Goal: Communication & Community: Answer question/provide support

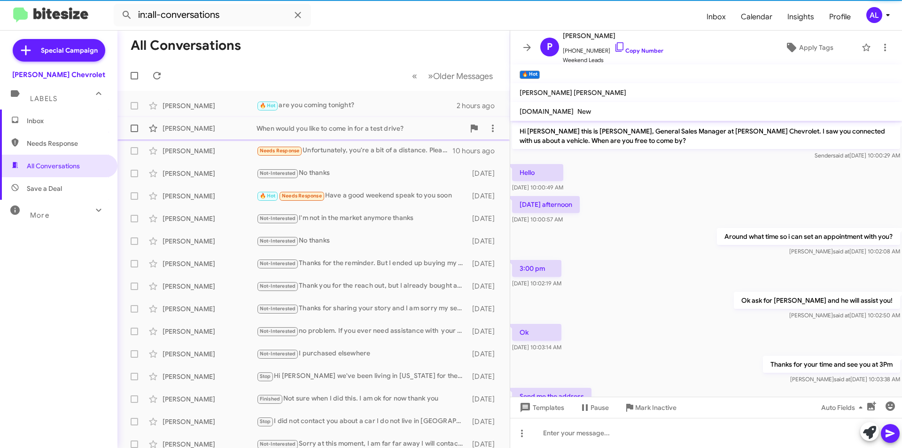
scroll to position [111, 0]
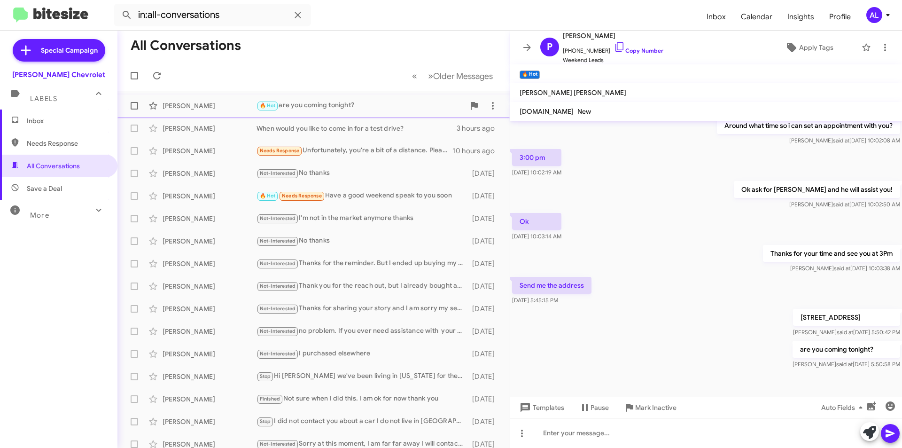
click at [337, 108] on div "🔥 Hot are you coming tonight?" at bounding box center [360, 105] width 208 height 11
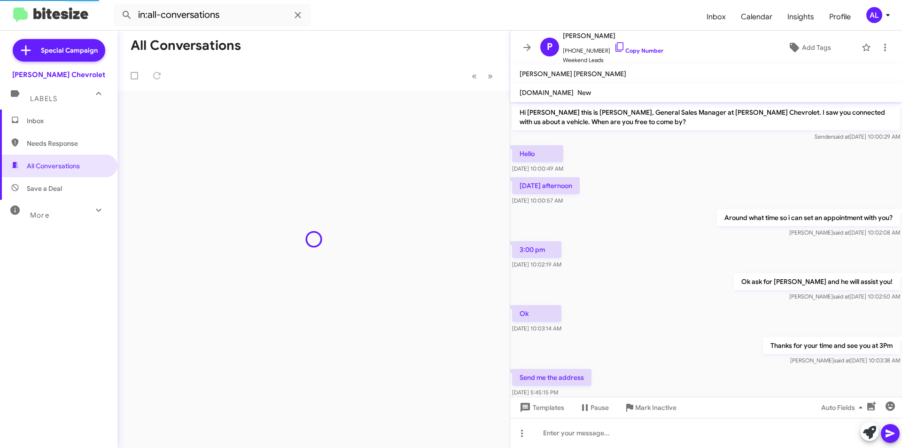
scroll to position [54, 0]
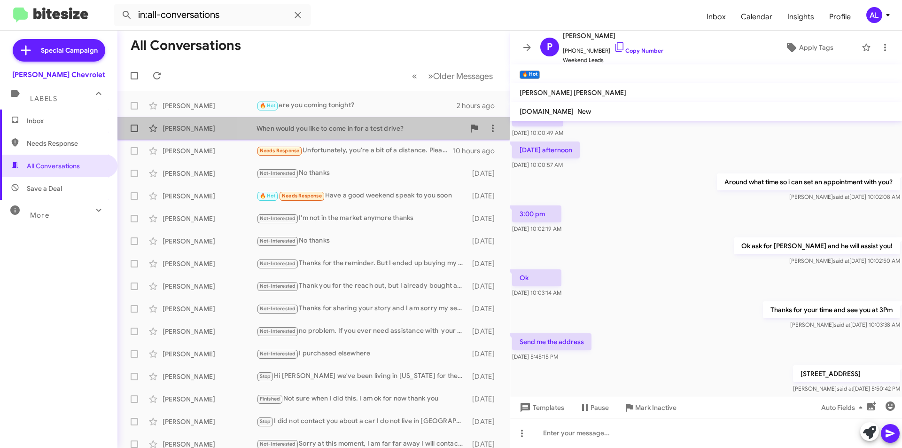
click at [372, 129] on div "When would you like to come in for a test drive?" at bounding box center [360, 127] width 208 height 9
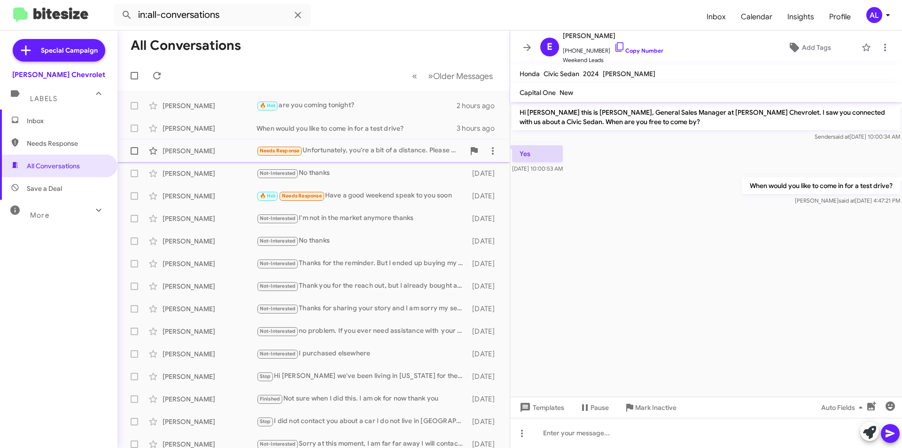
click at [327, 154] on div "Needs Response Unfortunately, you're a bit of a distance. Please give me more i…" at bounding box center [360, 150] width 208 height 11
